Goal: Information Seeking & Learning: Understand process/instructions

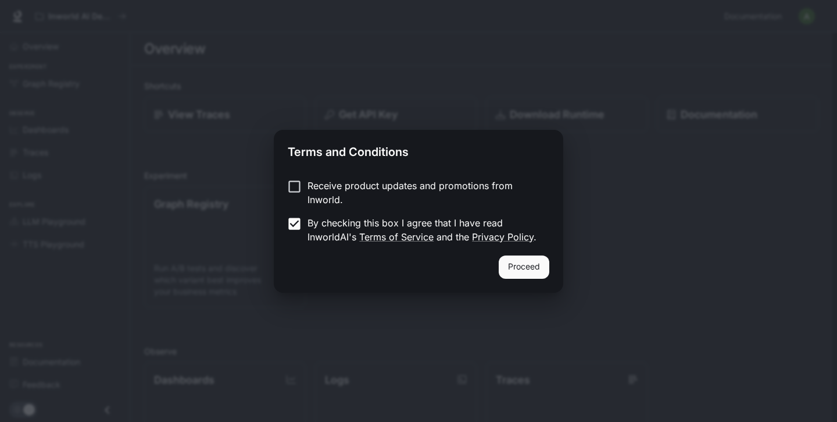
click at [528, 265] on button "Proceed" at bounding box center [524, 266] width 51 height 23
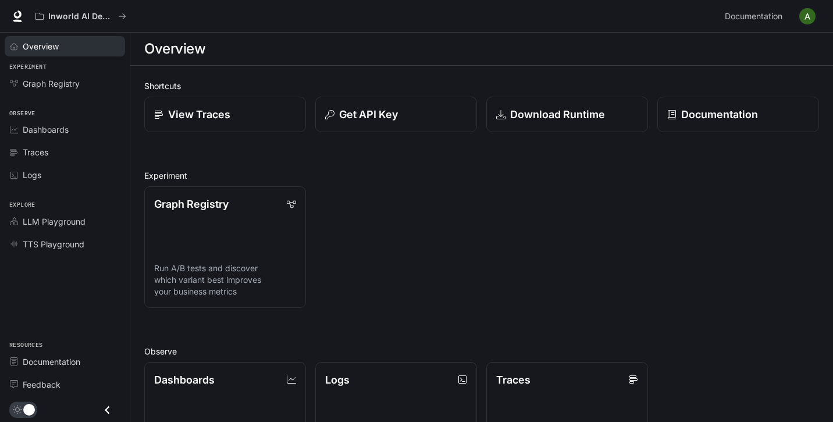
click at [51, 51] on span "Overview" at bounding box center [41, 46] width 36 height 12
click at [65, 222] on span "LLM Playground" at bounding box center [54, 221] width 63 height 12
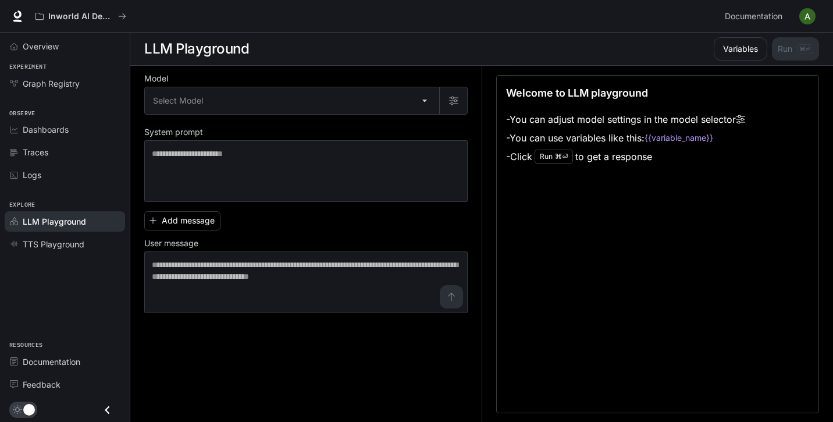
click at [61, 61] on div "Experiment Graph Registry" at bounding box center [65, 78] width 130 height 37
click at [61, 44] on div "Overview" at bounding box center [71, 46] width 97 height 12
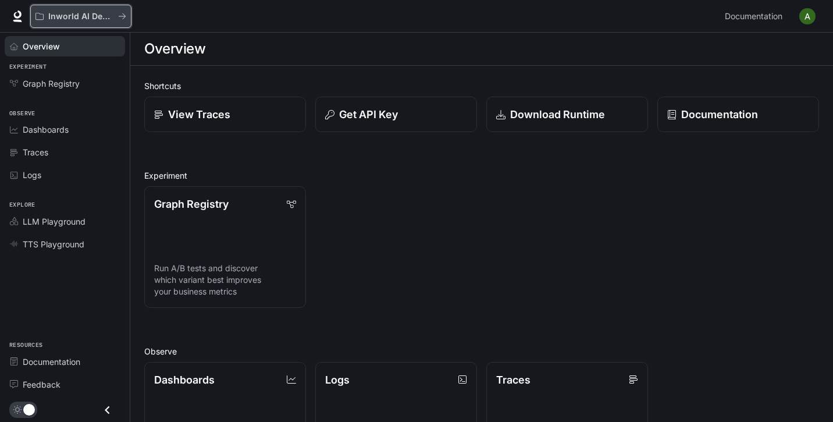
click at [78, 18] on p "Inworld AI Demos" at bounding box center [80, 17] width 65 height 10
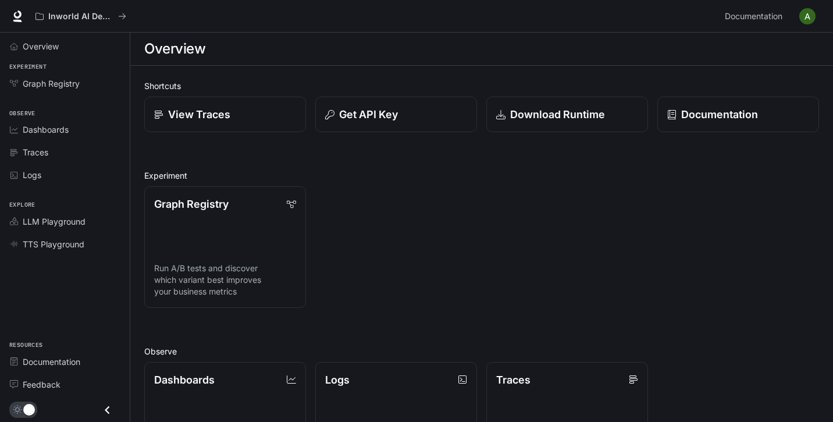
click at [803, 18] on img "button" at bounding box center [807, 16] width 16 height 16
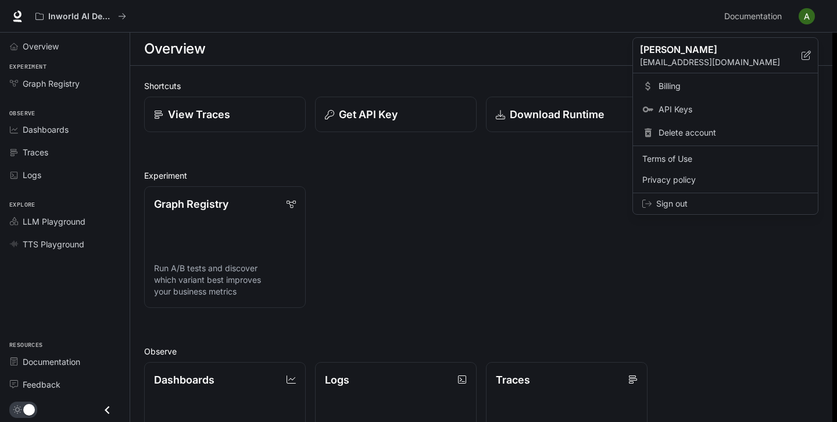
click at [766, 16] on div at bounding box center [418, 211] width 837 height 422
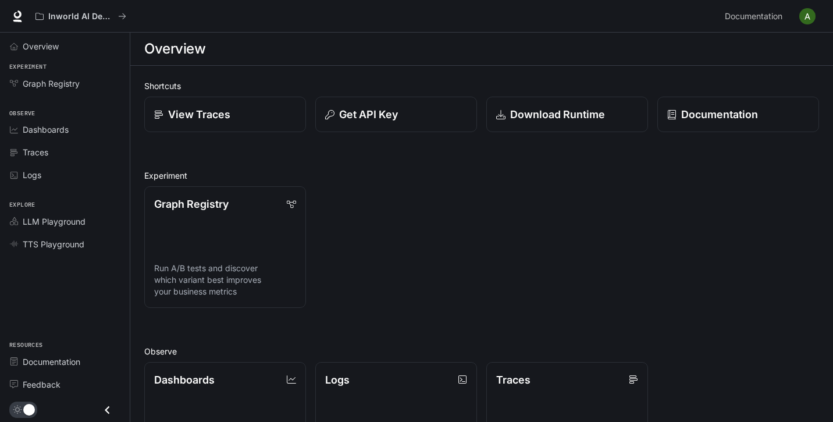
click at [766, 16] on span "Documentation" at bounding box center [754, 16] width 58 height 15
